Goal: Navigation & Orientation: Find specific page/section

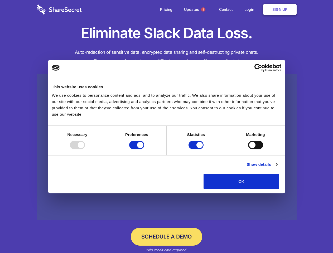
click at [85, 149] on div at bounding box center [77, 145] width 15 height 8
click at [144, 149] on input "Preferences" at bounding box center [136, 145] width 15 height 8
checkbox input "false"
click at [196, 149] on input "Statistics" at bounding box center [195, 145] width 15 height 8
checkbox input "false"
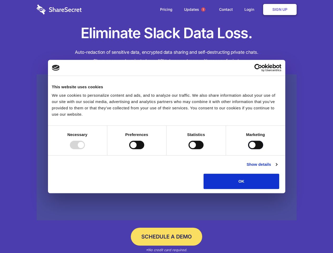
click at [248, 149] on input "Marketing" at bounding box center [255, 145] width 15 height 8
checkbox input "true"
click at [277, 168] on link "Show details" at bounding box center [261, 164] width 31 height 6
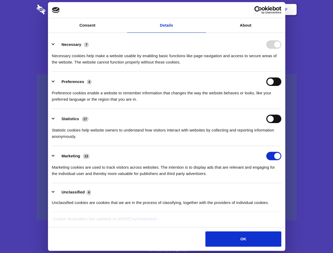
click at [281, 72] on li "Necessary 7 Necessary cookies help make a website usable by enabling basic func…" at bounding box center [166, 53] width 229 height 37
click at [203, 9] on span "1" at bounding box center [203, 9] width 4 height 4
